Goal: Communication & Community: Answer question/provide support

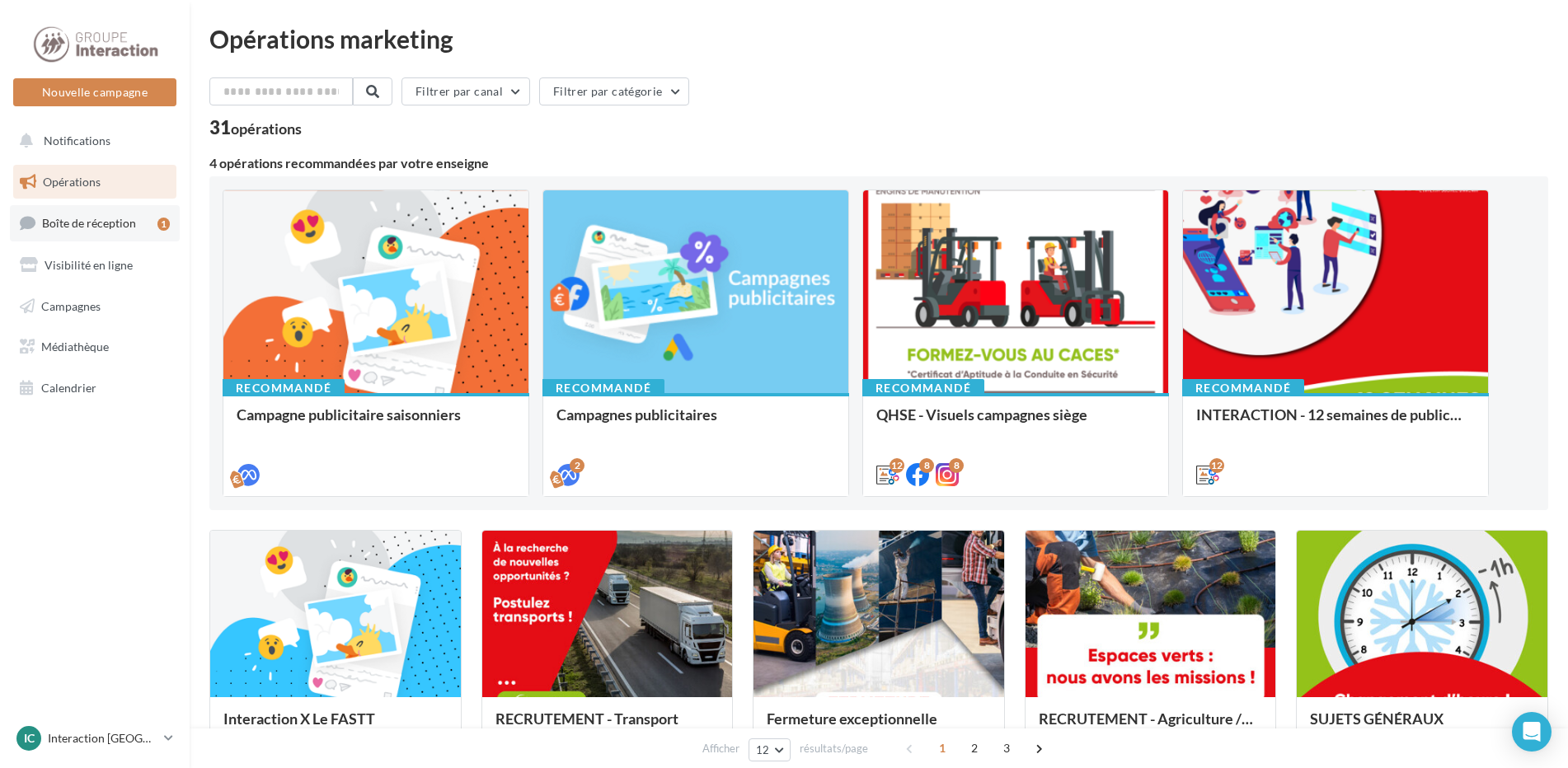
click at [89, 220] on span "Boîte de réception" at bounding box center [89, 222] width 94 height 14
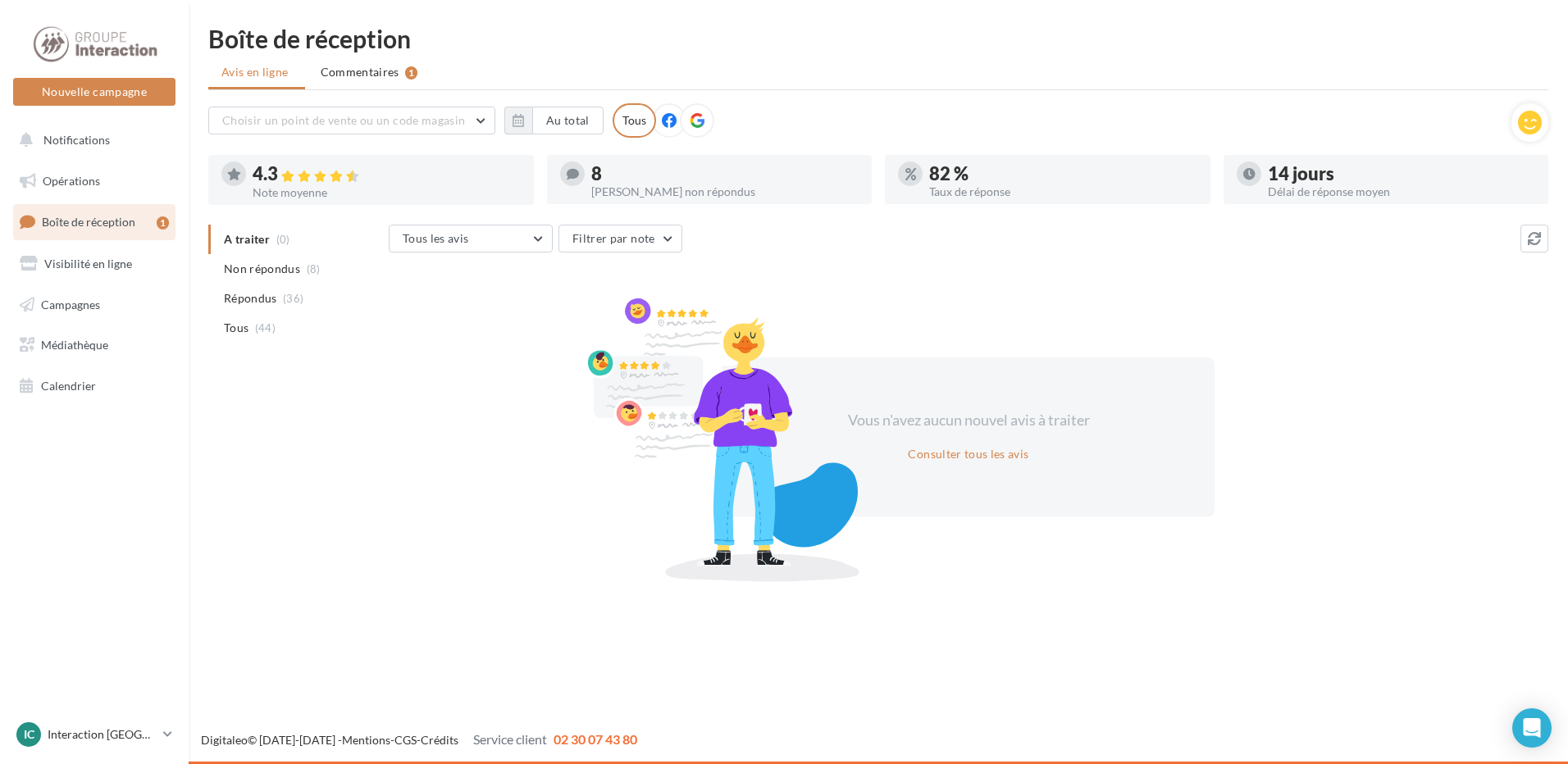
click at [628, 199] on div at bounding box center [709, 197] width 325 height 13
click at [626, 186] on div "[PERSON_NAME] non répondus" at bounding box center [725, 192] width 268 height 11
click at [255, 321] on span "(44)" at bounding box center [264, 328] width 20 height 13
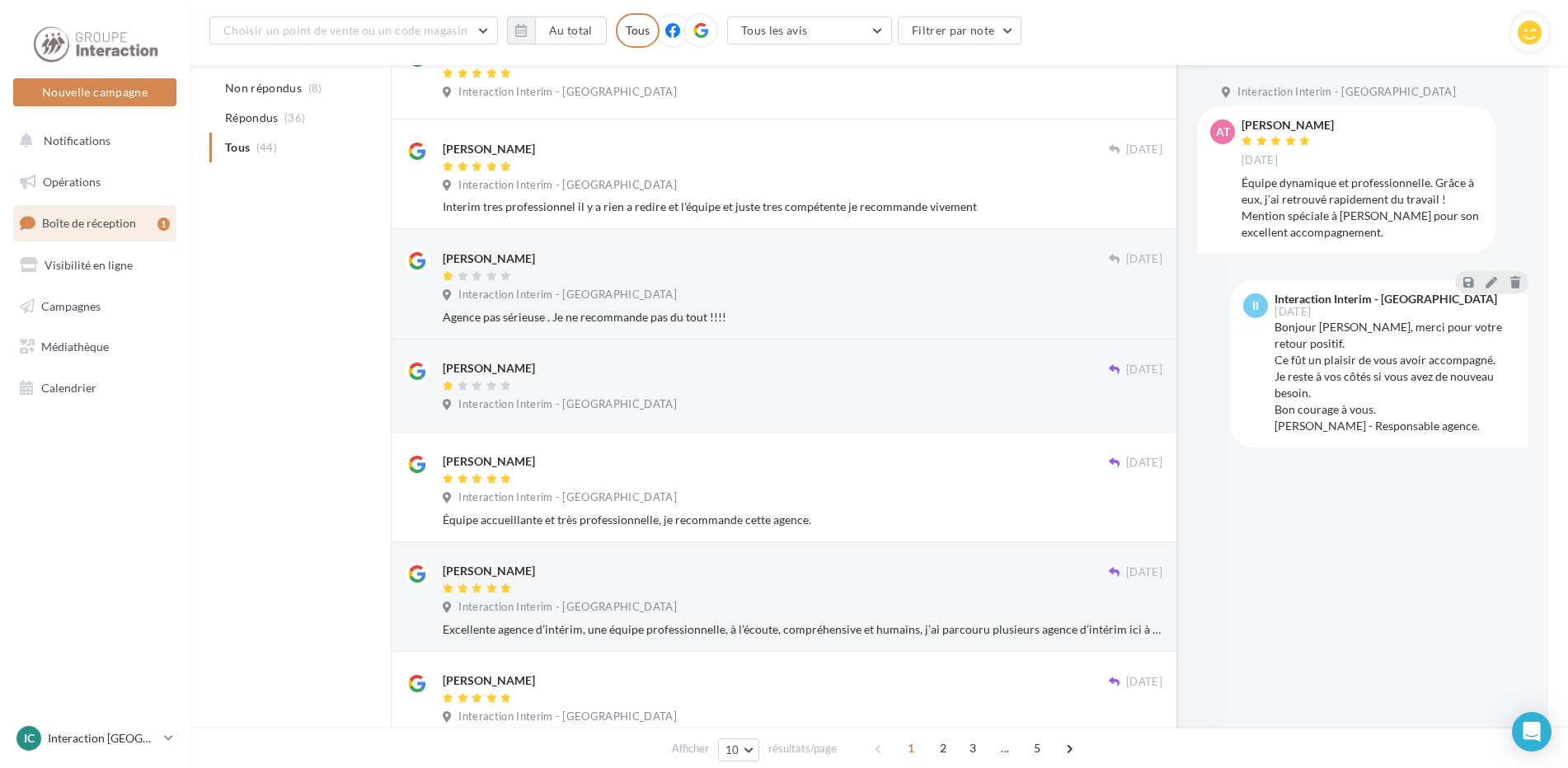
scroll to position [275, 0]
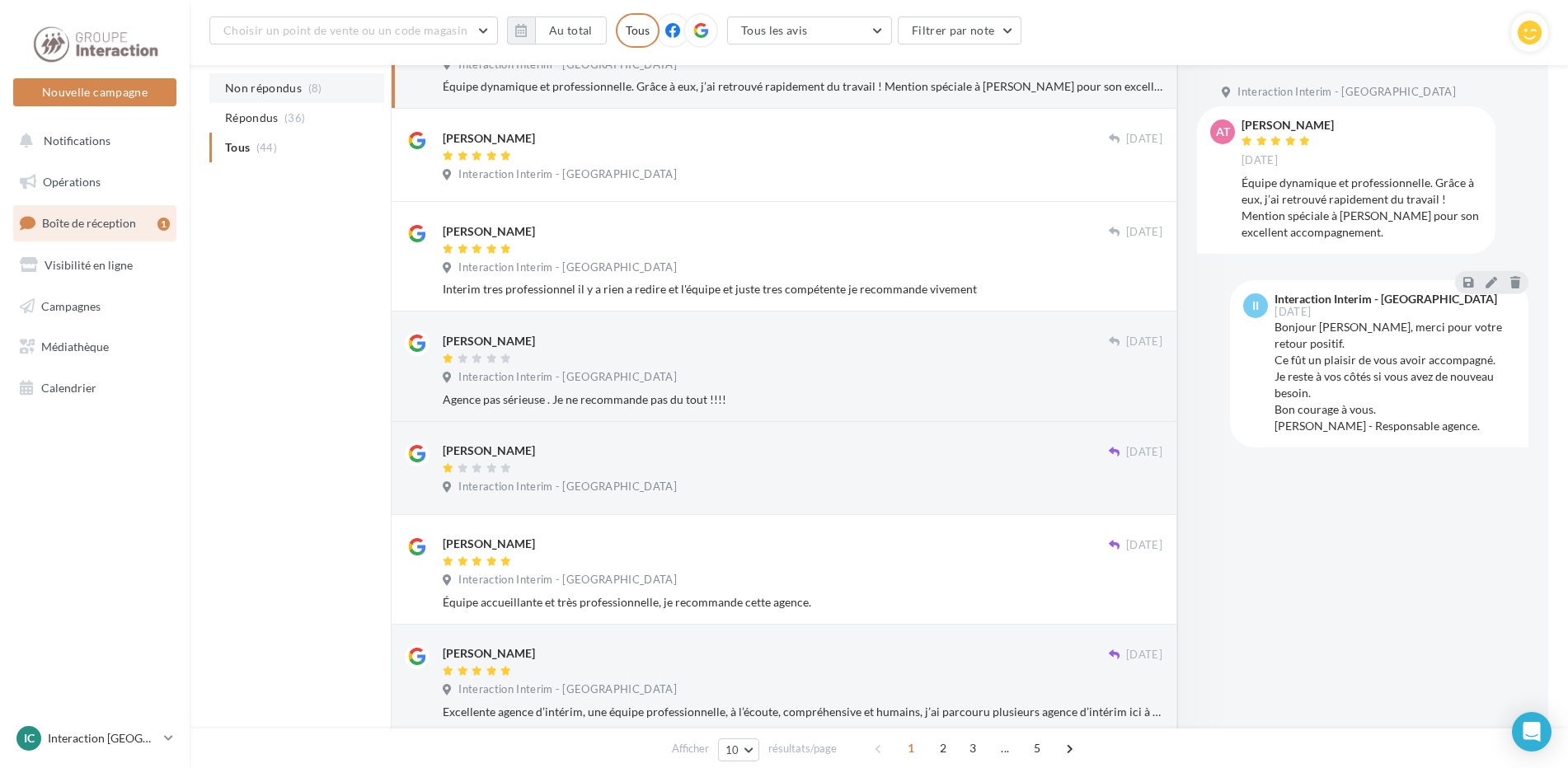
click at [320, 91] on li "Non répondus (8)" at bounding box center [296, 88] width 175 height 30
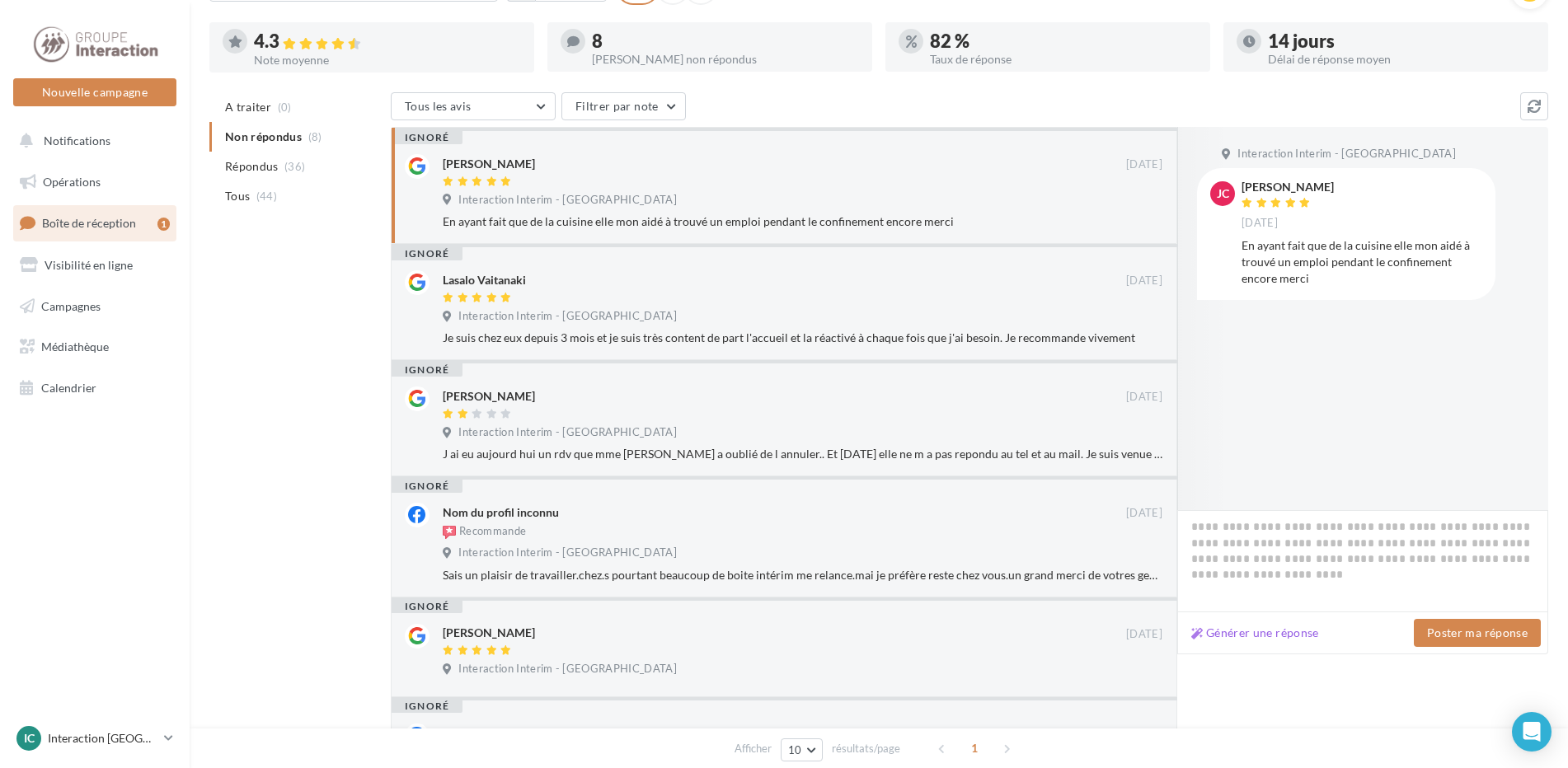
scroll to position [0, 0]
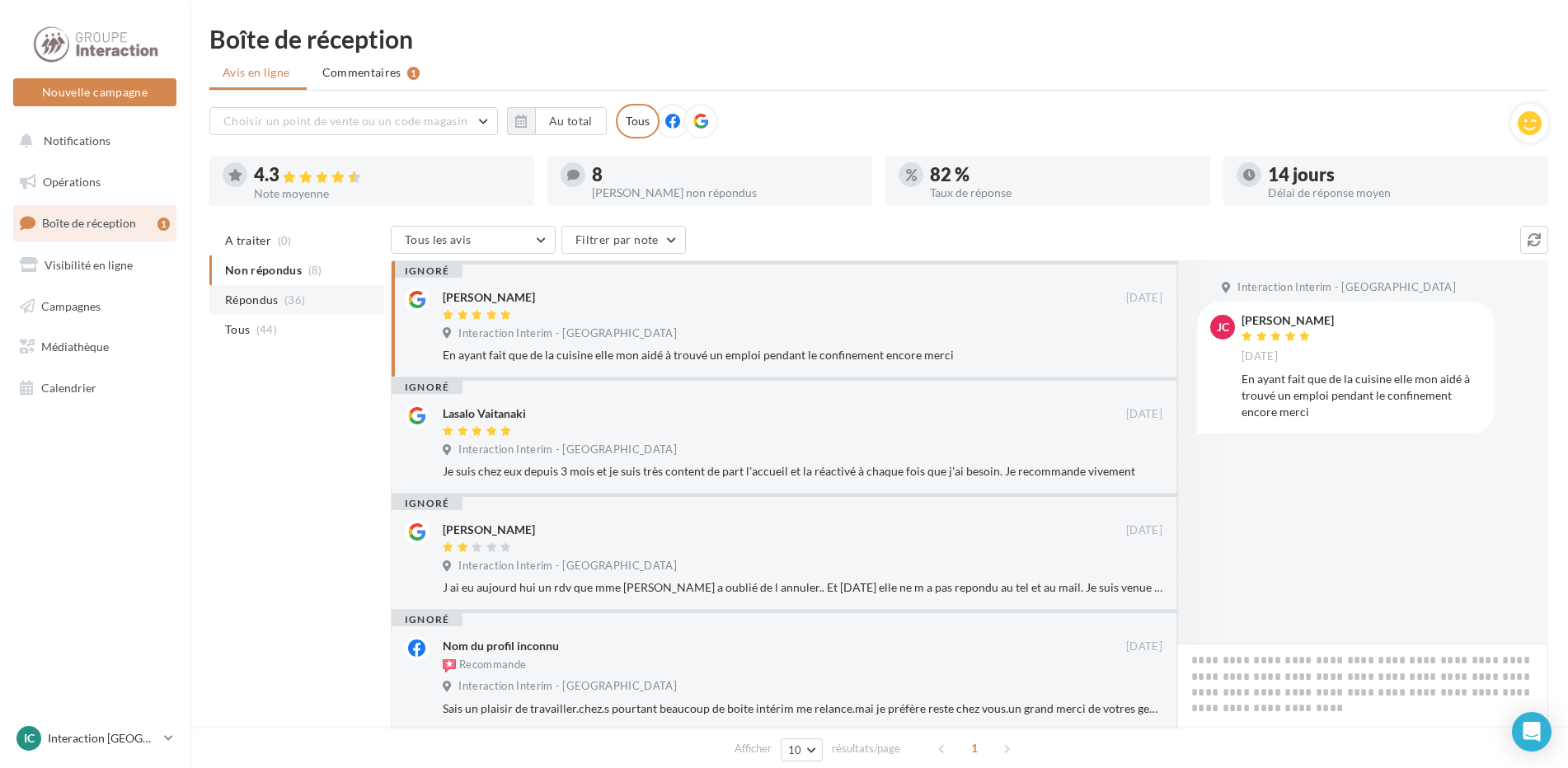
click at [235, 297] on span "Répondus" at bounding box center [252, 299] width 54 height 16
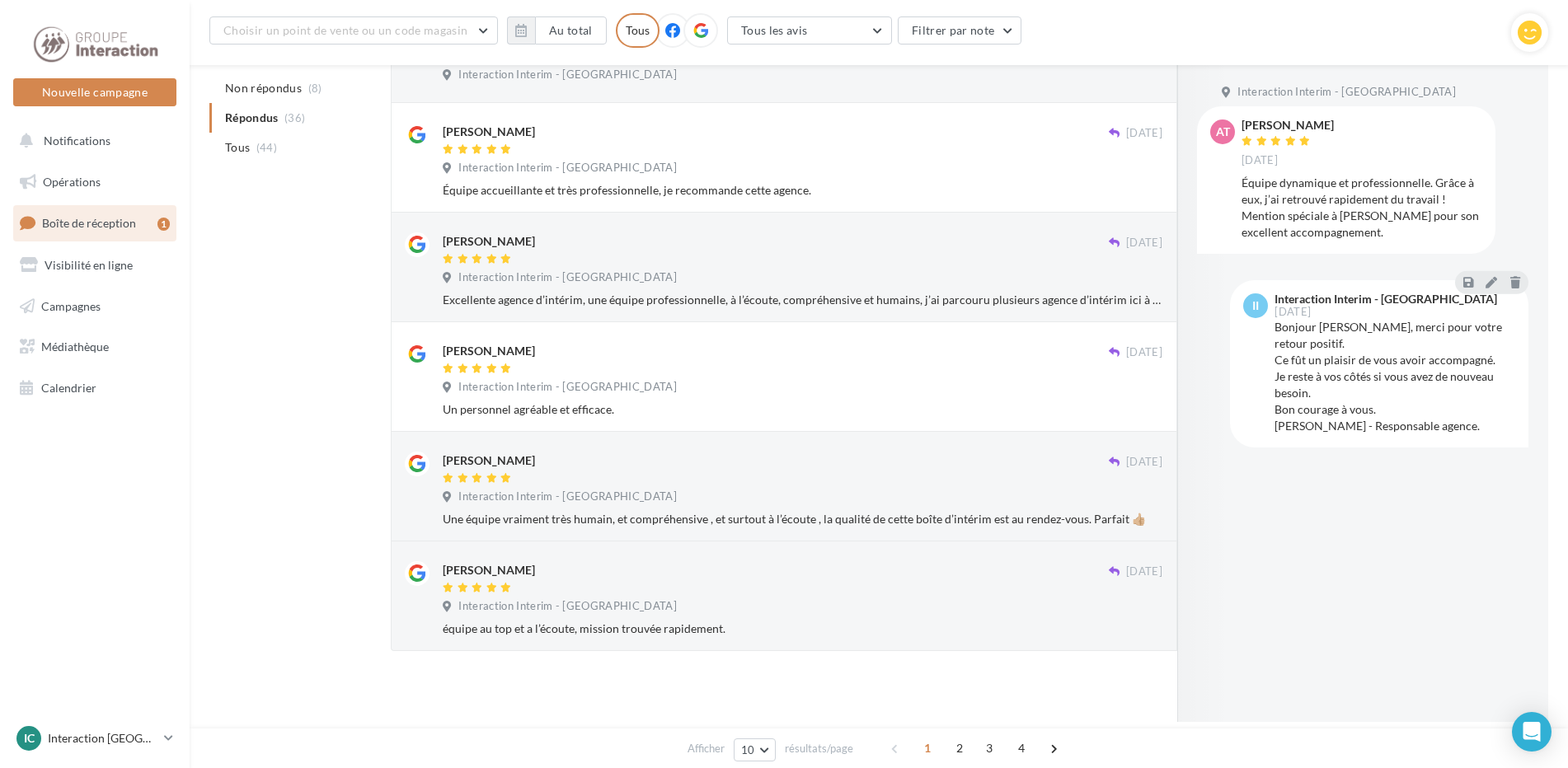
scroll to position [358, 0]
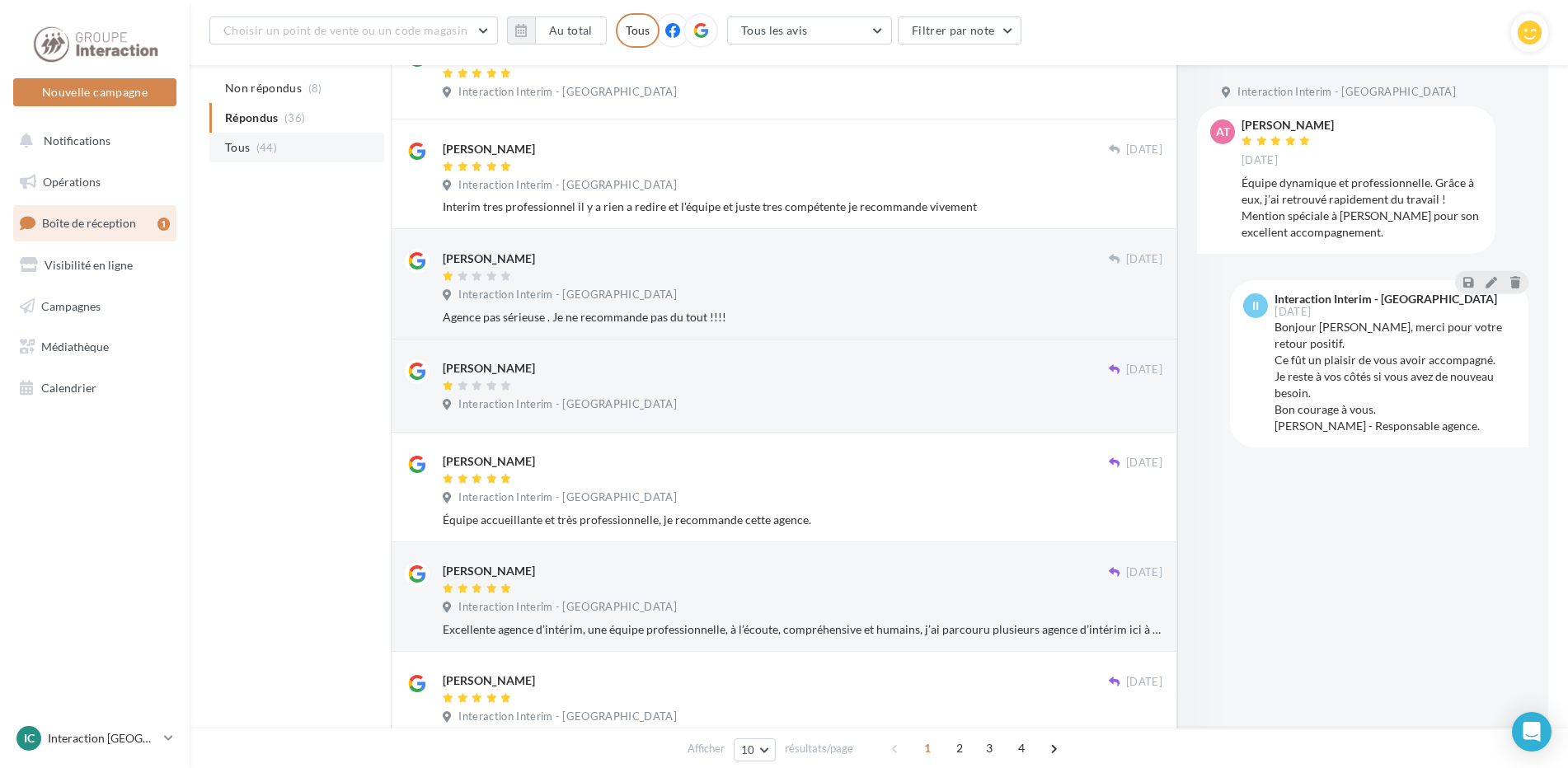
click at [270, 140] on li "Tous (44)" at bounding box center [296, 147] width 175 height 30
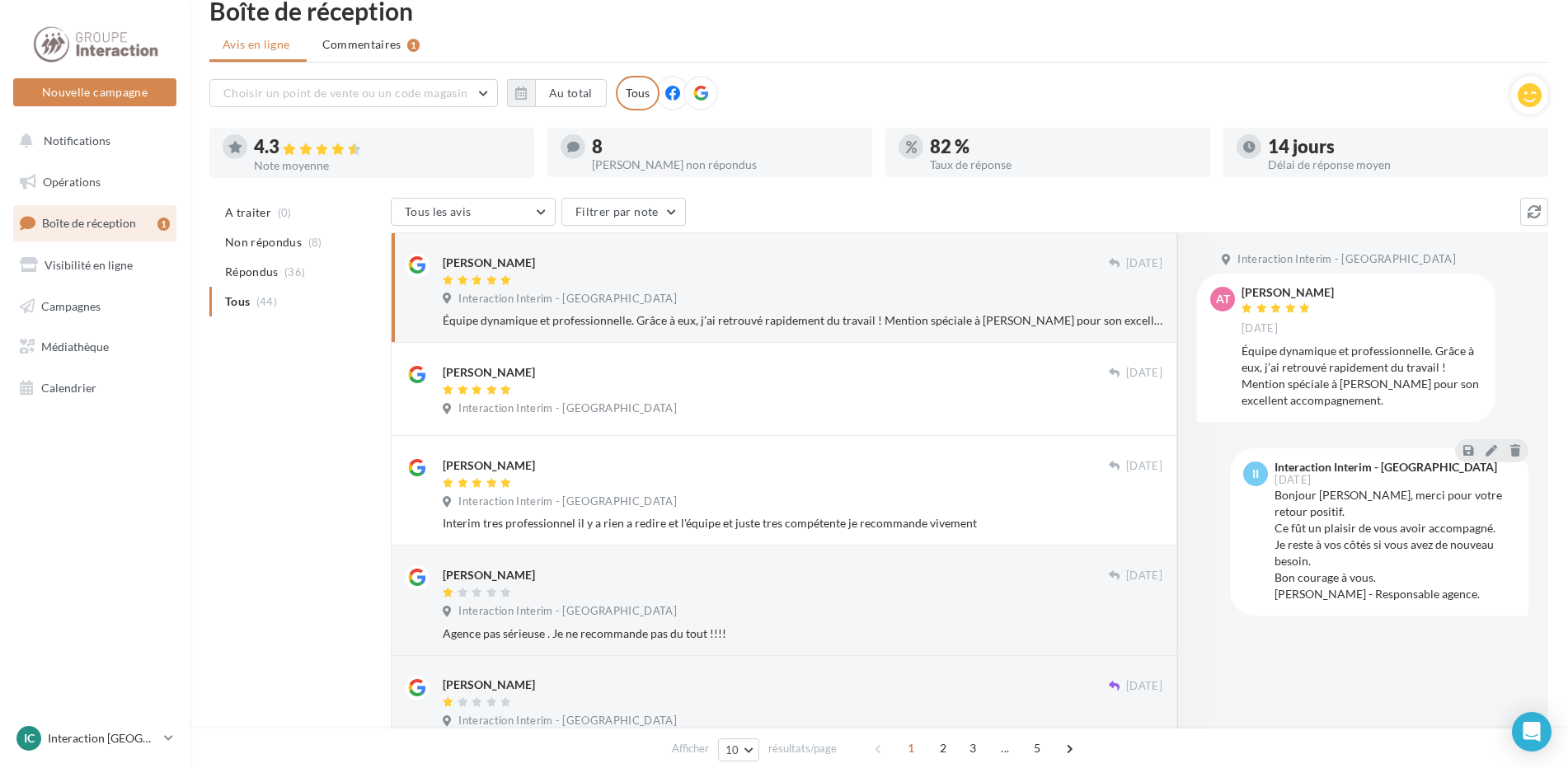
scroll to position [0, 0]
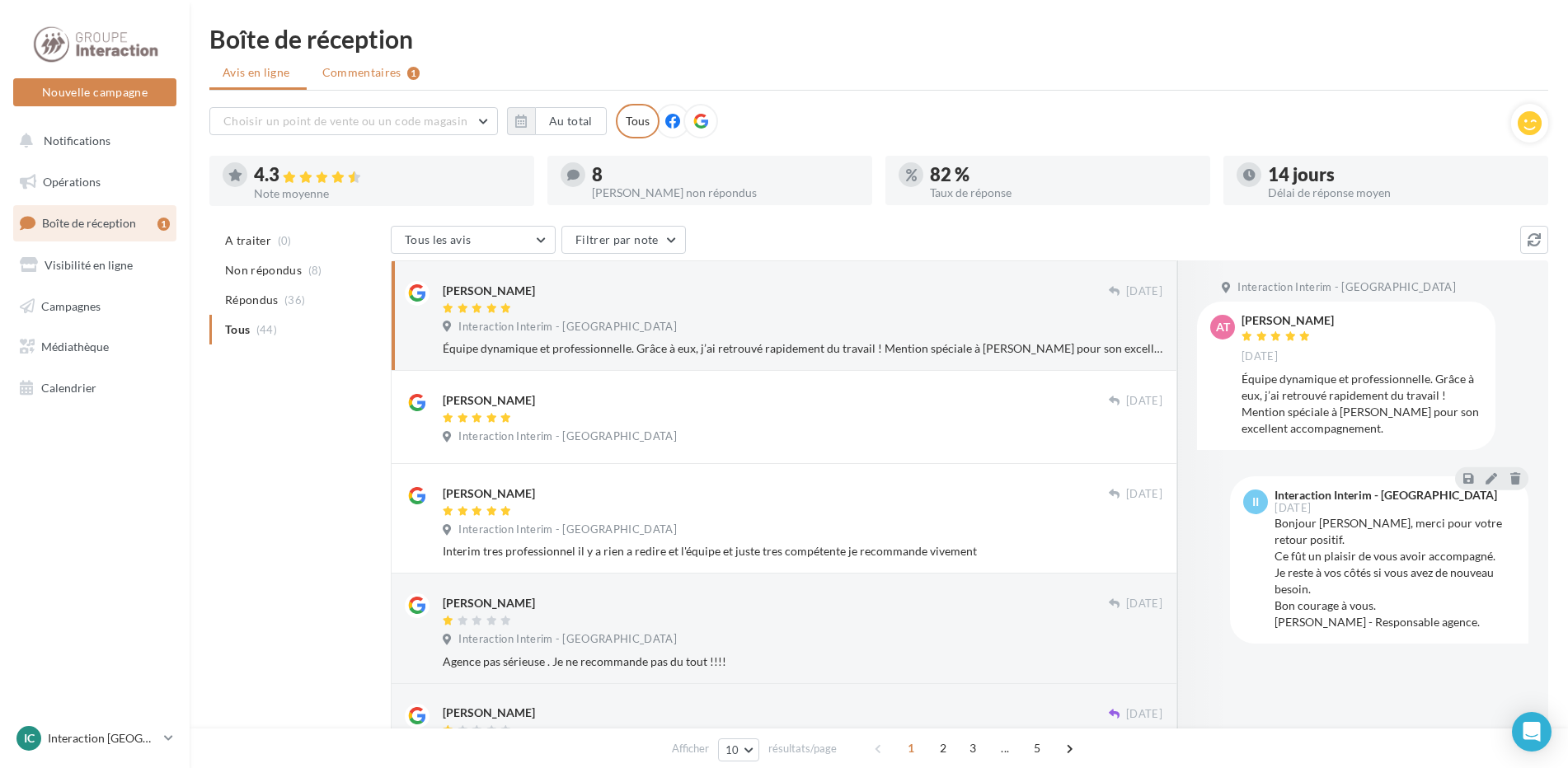
click at [373, 73] on span "Commentaires" at bounding box center [362, 72] width 80 height 16
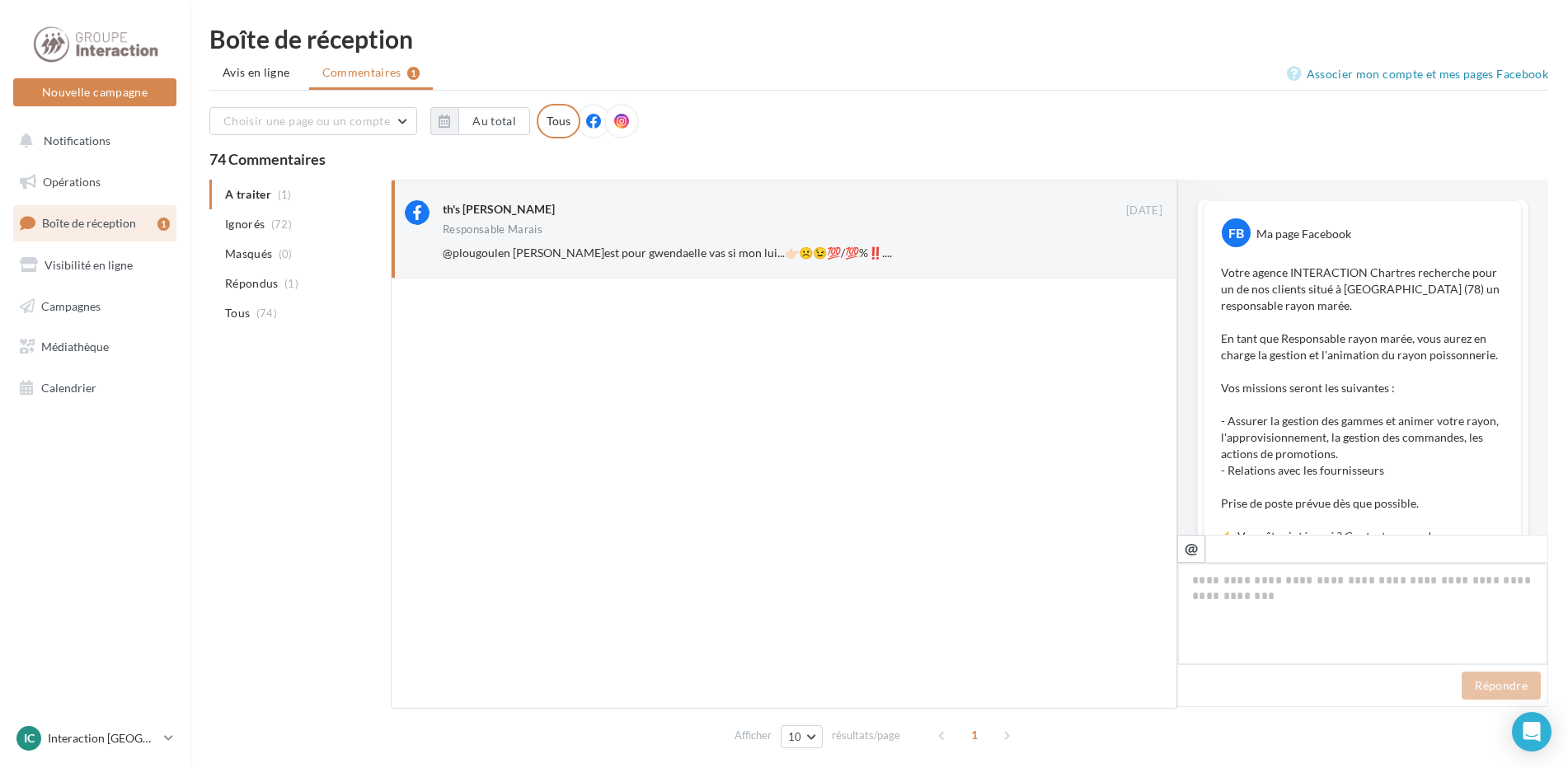
scroll to position [441, 0]
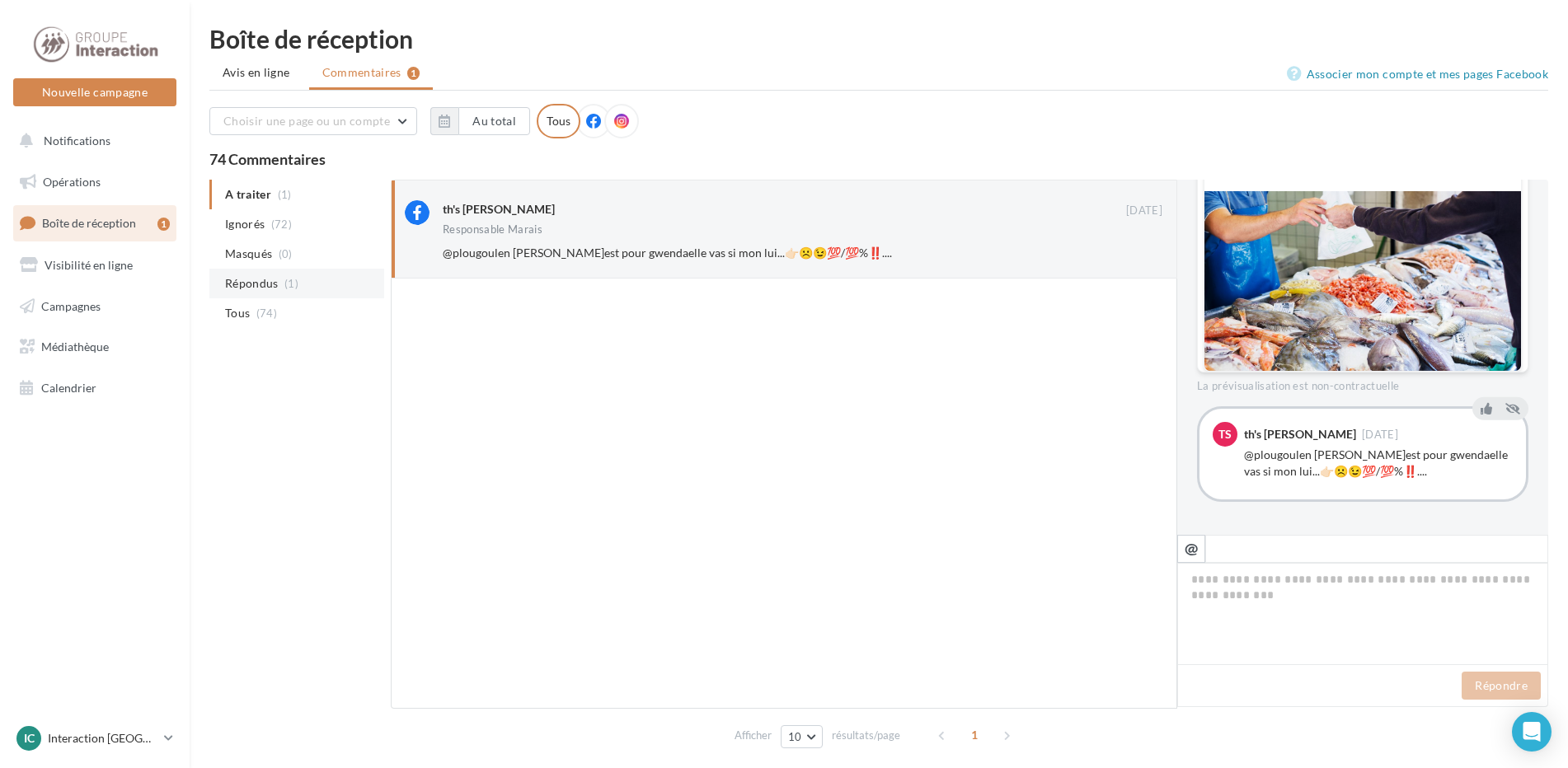
click at [300, 282] on li "Répondus (1)" at bounding box center [296, 283] width 175 height 30
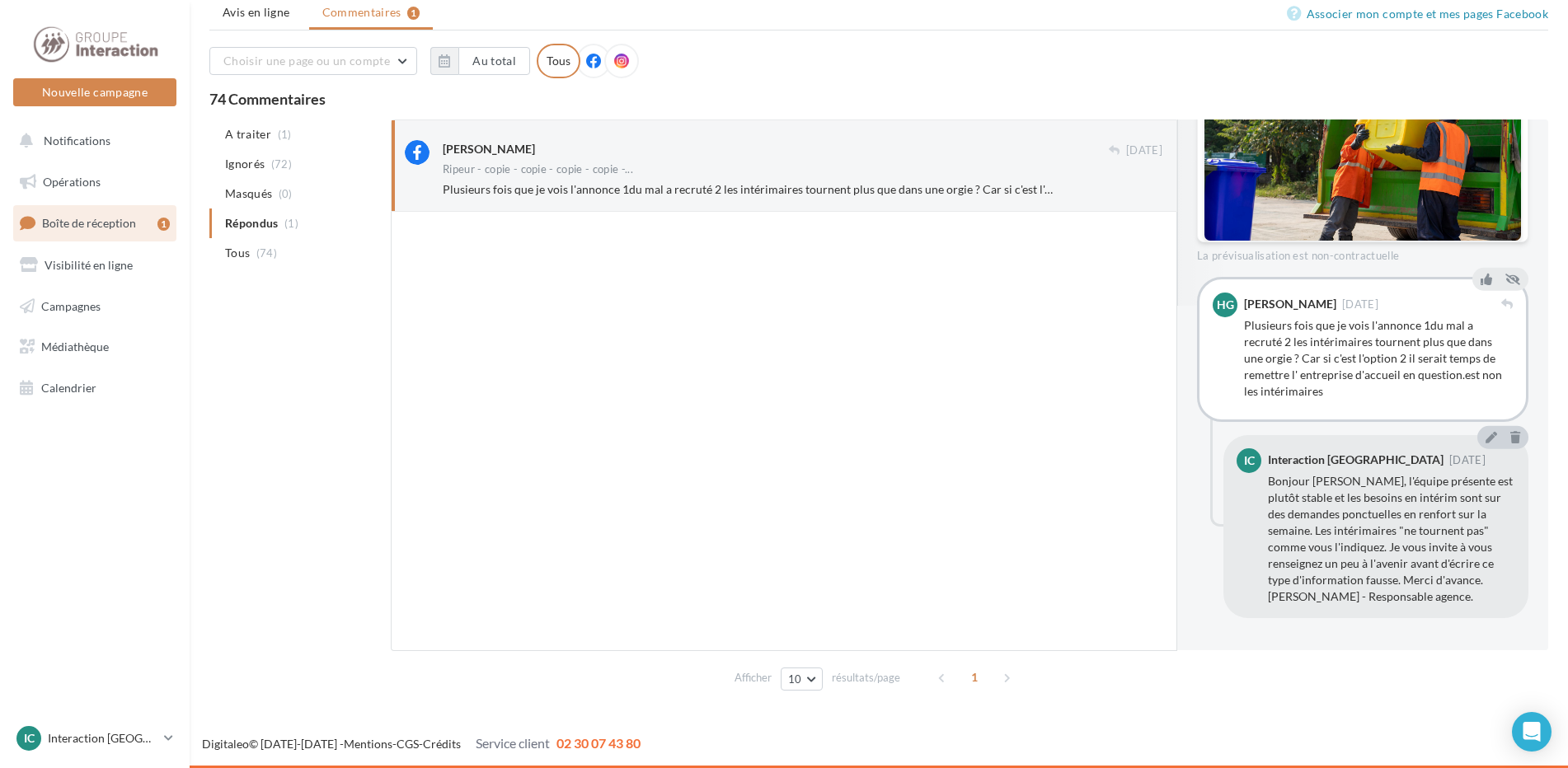
scroll to position [344, 0]
